Goal: Task Accomplishment & Management: Use online tool/utility

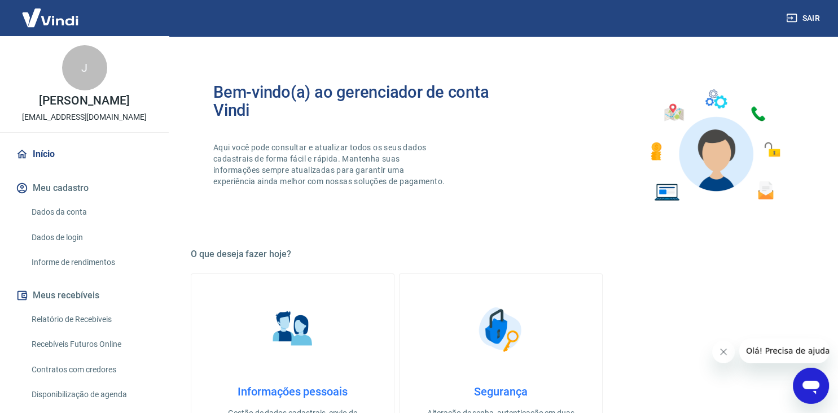
scroll to position [238, 0]
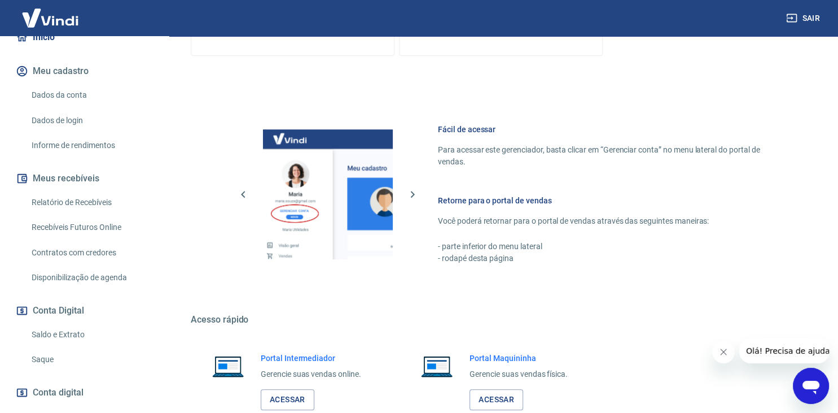
scroll to position [119, 0]
click at [270, 399] on link "Acessar" at bounding box center [288, 399] width 54 height 21
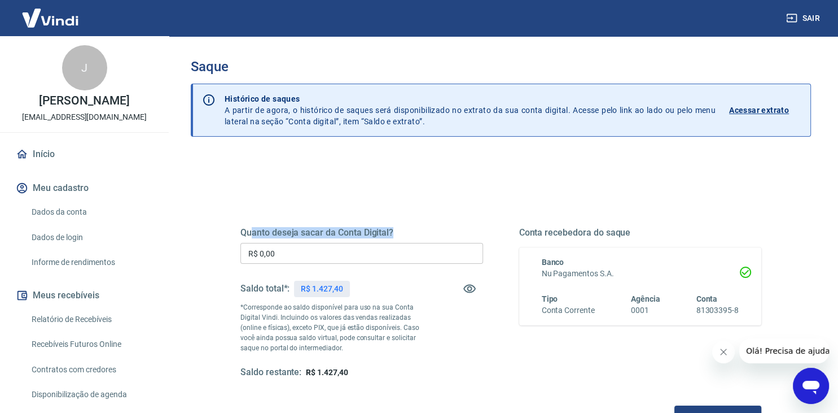
drag, startPoint x: 374, startPoint y: 240, endPoint x: 252, endPoint y: 233, distance: 122.2
click at [252, 233] on div "Quanto deseja sacar da Conta Digital? R$ 0,00 ​ Saldo total*: R$ 1.427,40 *Corr…" at bounding box center [361, 302] width 243 height 151
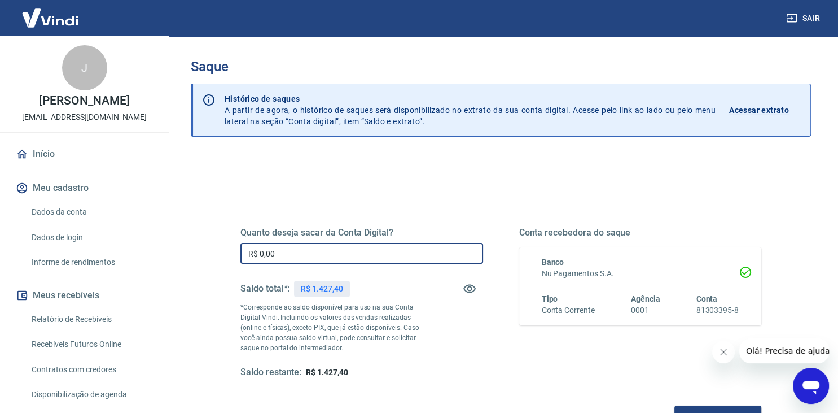
drag, startPoint x: 283, startPoint y: 258, endPoint x: 245, endPoint y: 258, distance: 38.4
click at [245, 258] on input "R$ 0,00" at bounding box center [361, 253] width 243 height 21
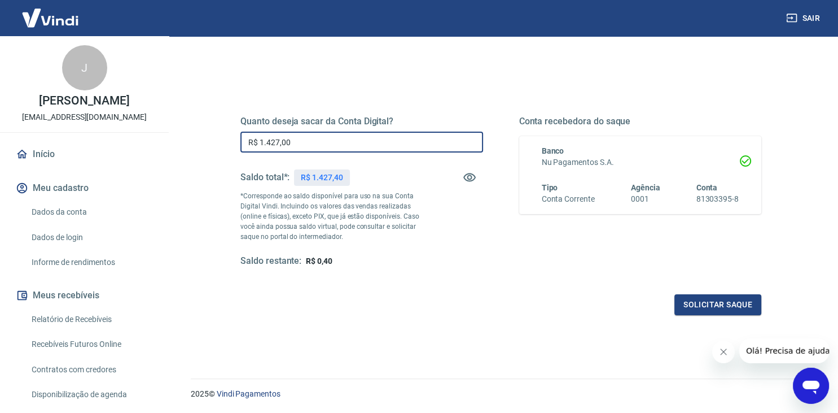
scroll to position [119, 0]
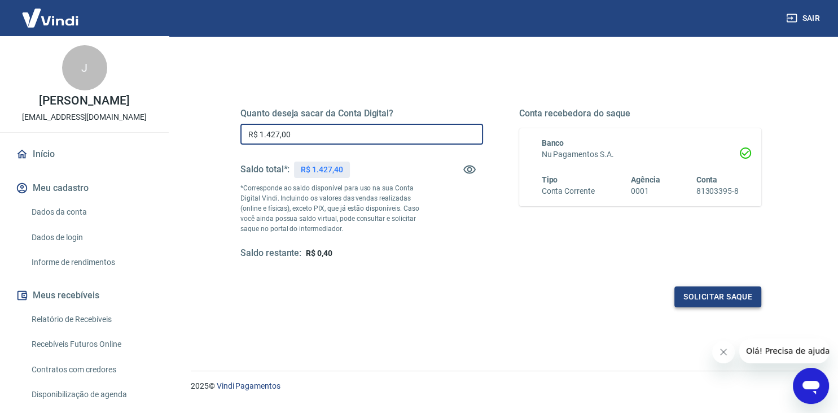
type input "R$ 1.427,00"
click at [689, 301] on button "Solicitar saque" at bounding box center [717, 296] width 87 height 21
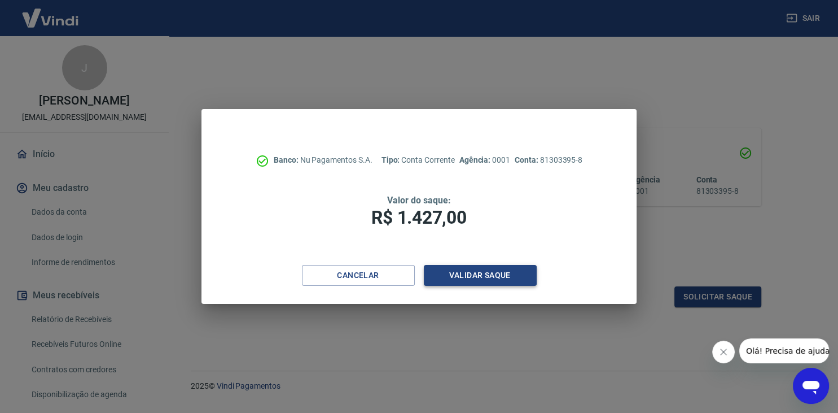
click at [487, 279] on button "Validar saque" at bounding box center [480, 275] width 113 height 21
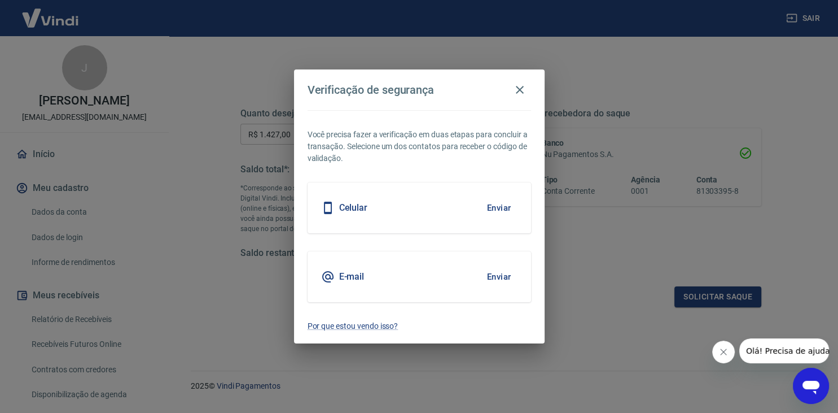
click at [501, 204] on button "Enviar" at bounding box center [499, 208] width 37 height 24
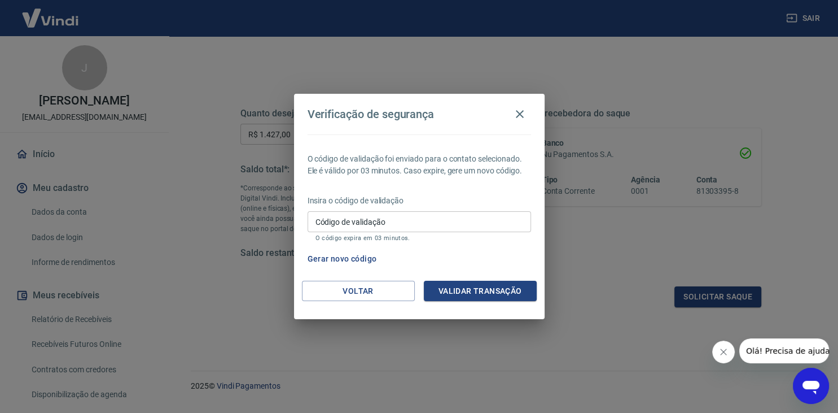
click at [448, 211] on div "Insira o código de validação Código de validação Código de validação O código e…" at bounding box center [419, 219] width 223 height 49
click at [446, 220] on input "Código de validação" at bounding box center [419, 221] width 223 height 21
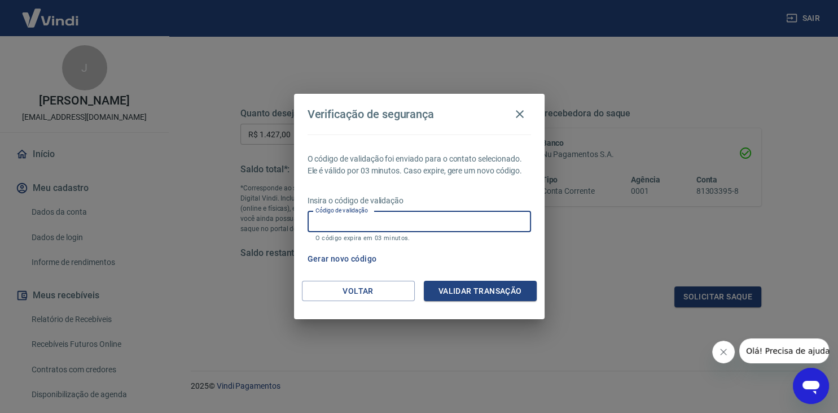
click at [412, 240] on p "O código expira em 03 minutos." at bounding box center [419, 237] width 208 height 7
click at [414, 226] on input "Código de validação" at bounding box center [419, 221] width 223 height 21
click at [417, 227] on input "Código de validação" at bounding box center [419, 221] width 223 height 21
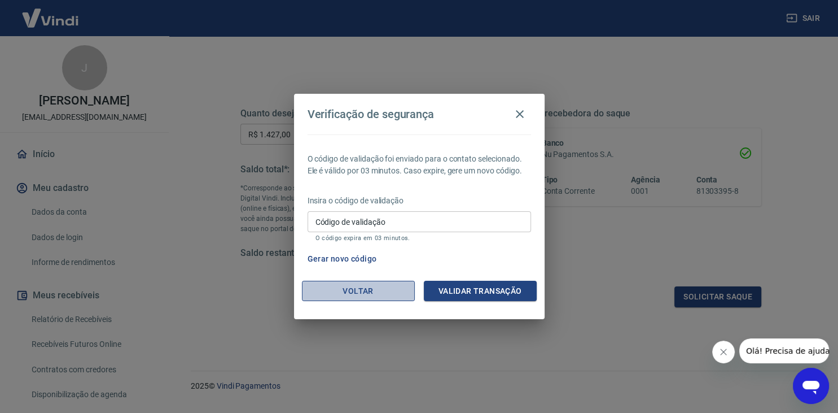
click at [387, 286] on button "Voltar" at bounding box center [358, 291] width 113 height 21
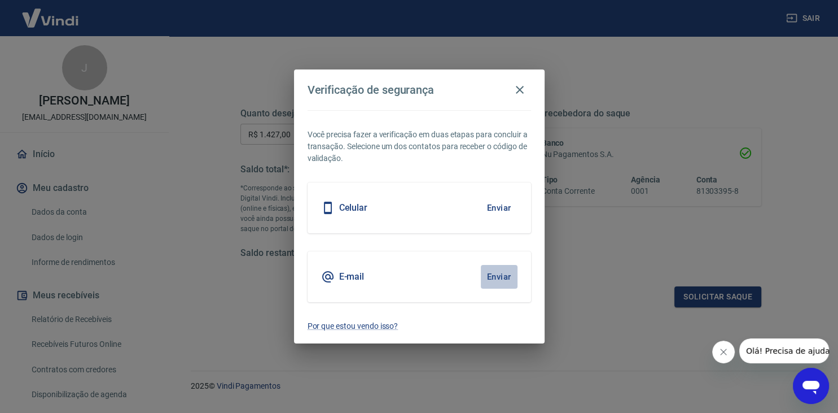
click at [509, 275] on button "Enviar" at bounding box center [499, 277] width 37 height 24
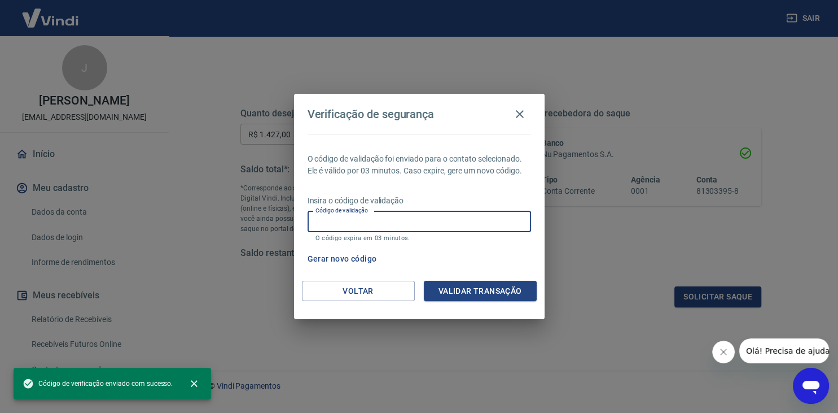
click at [393, 224] on input "Código de validação" at bounding box center [419, 221] width 223 height 21
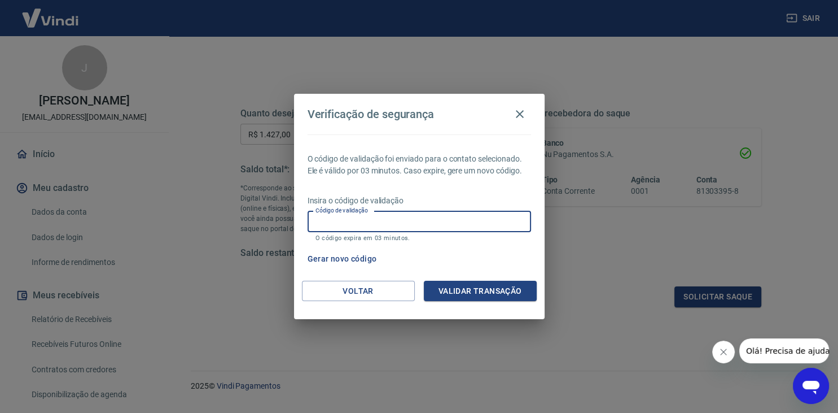
paste input "455081"
type input "455081"
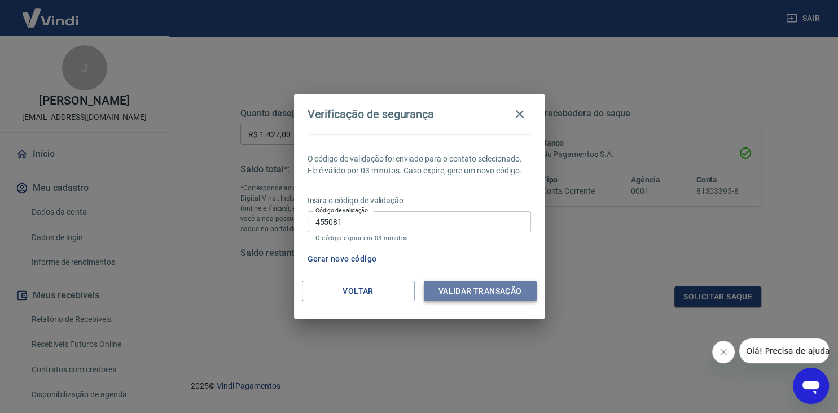
click at [466, 297] on button "Validar transação" at bounding box center [480, 291] width 113 height 21
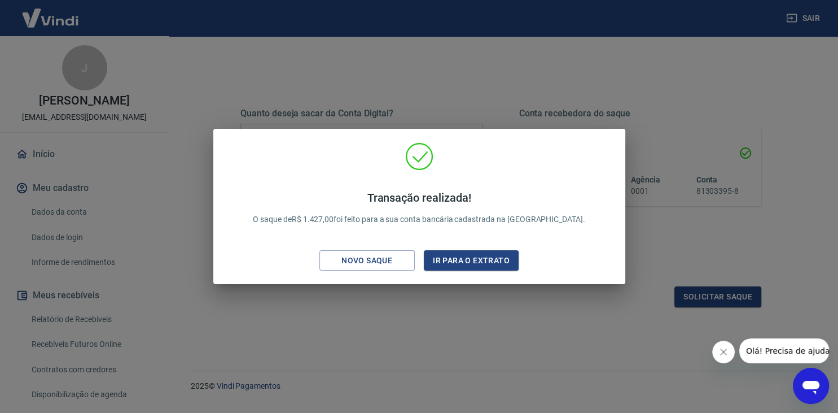
click at [703, 102] on div "Transação realizada! O saque de R$ 1.427,00 foi feito para a sua conta bancária…" at bounding box center [419, 206] width 838 height 413
